Goal: Book appointment/travel/reservation

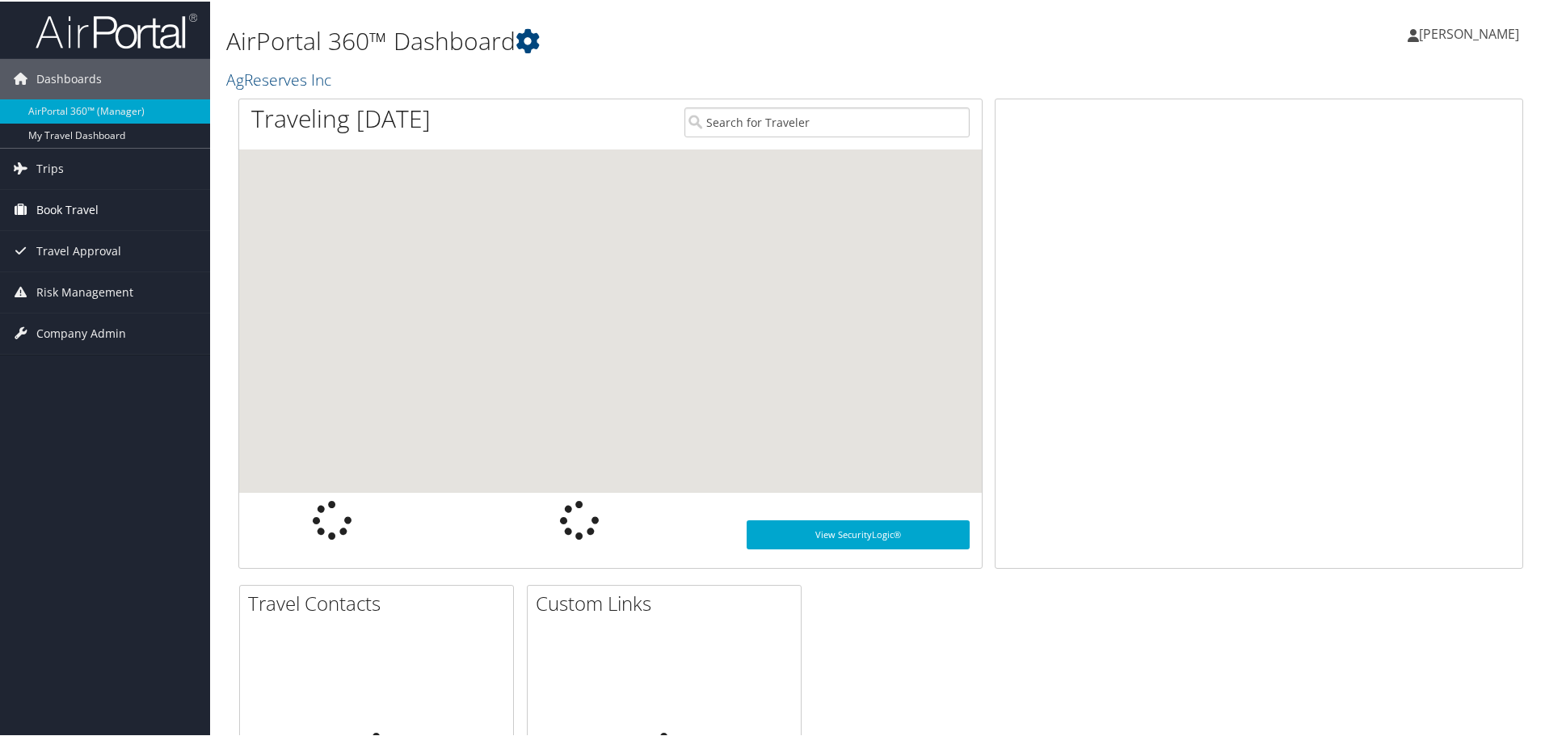
click at [66, 204] on span "Book Travel" at bounding box center [67, 208] width 62 height 40
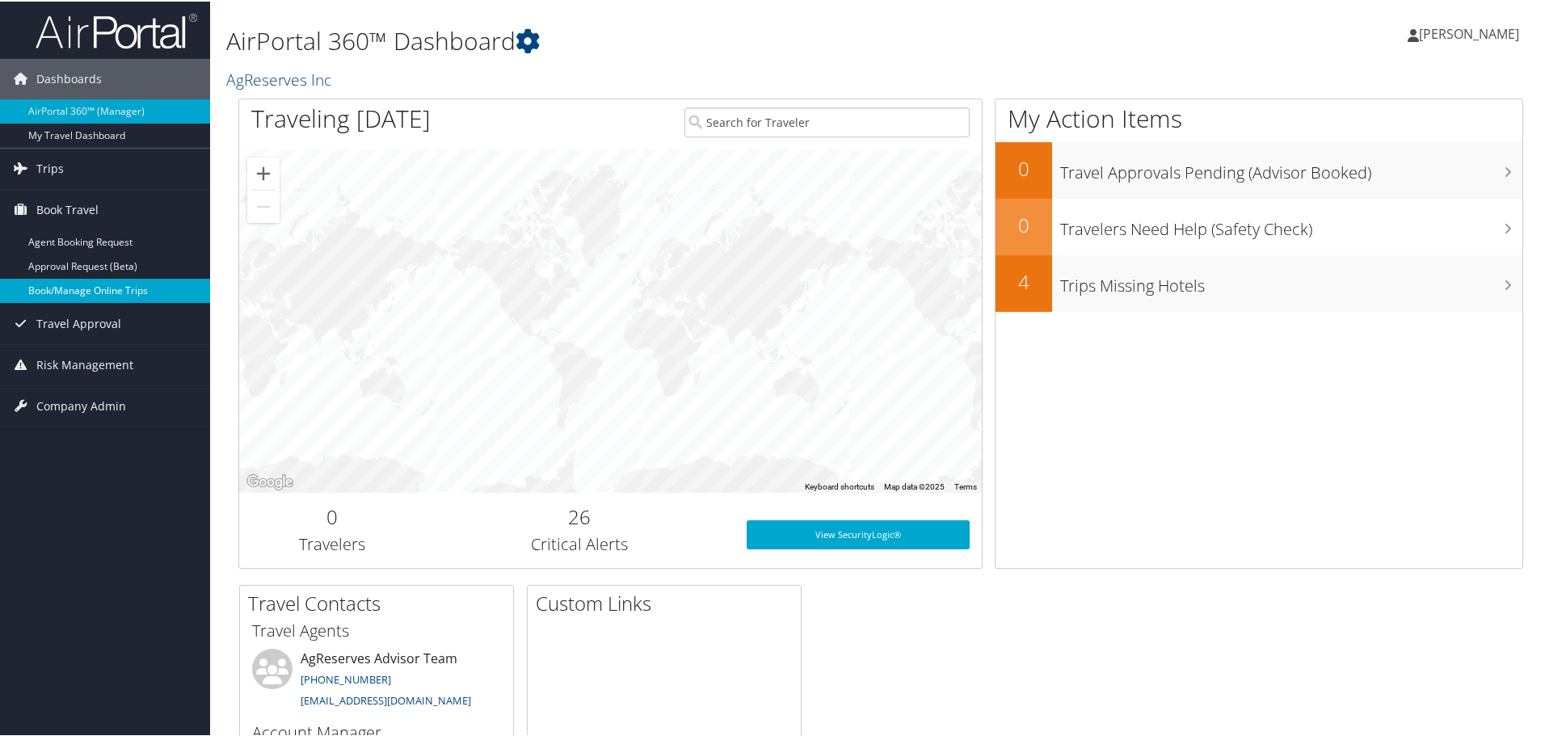
click at [103, 293] on link "Book/Manage Online Trips" at bounding box center [105, 289] width 210 height 24
